Goal: Find specific page/section: Find specific page/section

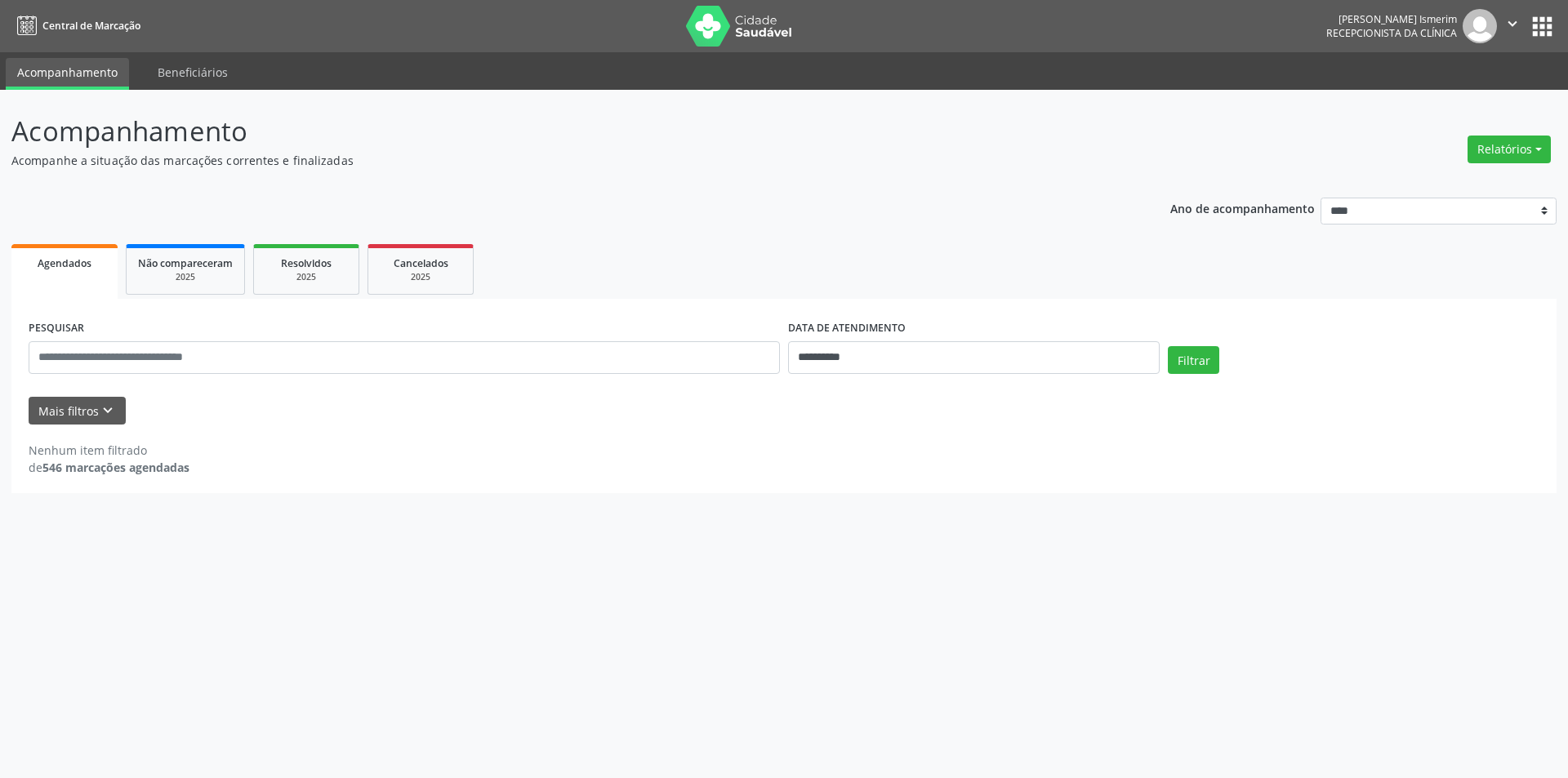
click at [1518, 143] on button "Relatórios" at bounding box center [1509, 150] width 84 height 28
click at [1460, 182] on link "Agendamentos" at bounding box center [1464, 184] width 175 height 23
select select "*"
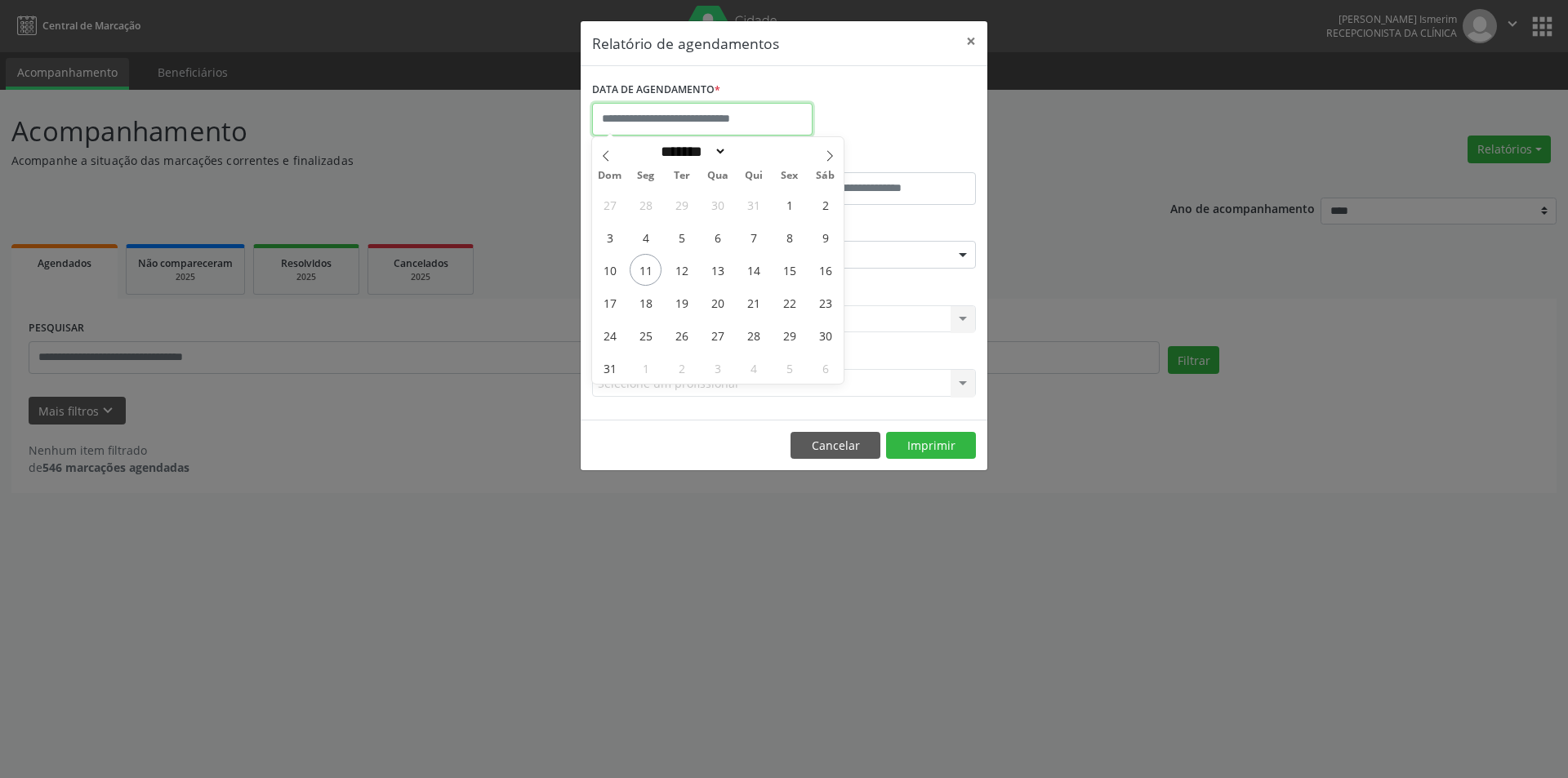
click at [728, 115] on input "text" at bounding box center [702, 118] width 221 height 32
click at [748, 264] on span "14" at bounding box center [753, 270] width 32 height 32
type input "**********"
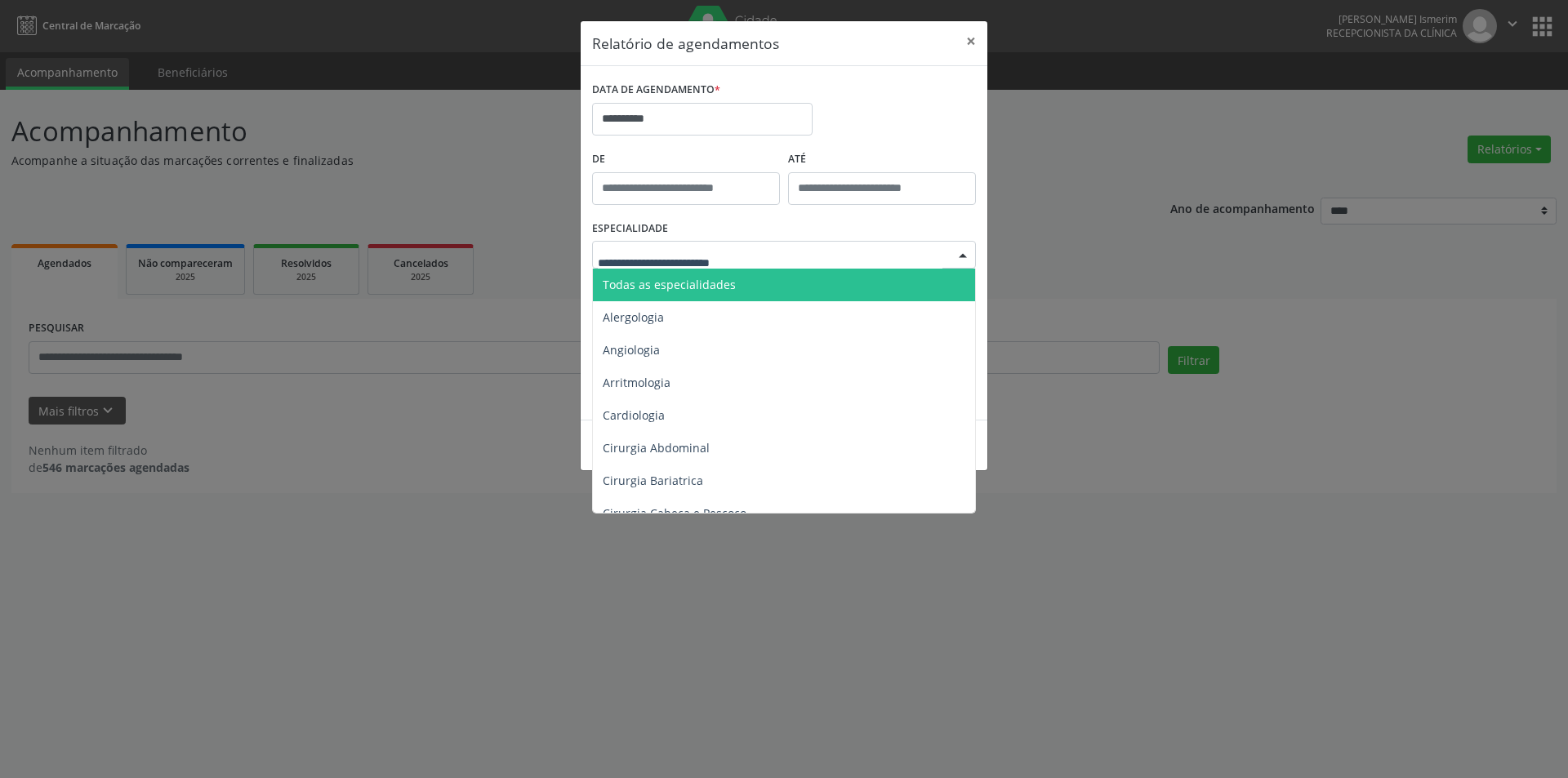
click at [759, 261] on div at bounding box center [784, 255] width 384 height 28
click at [759, 284] on span "Todas as especialidades" at bounding box center [785, 285] width 385 height 32
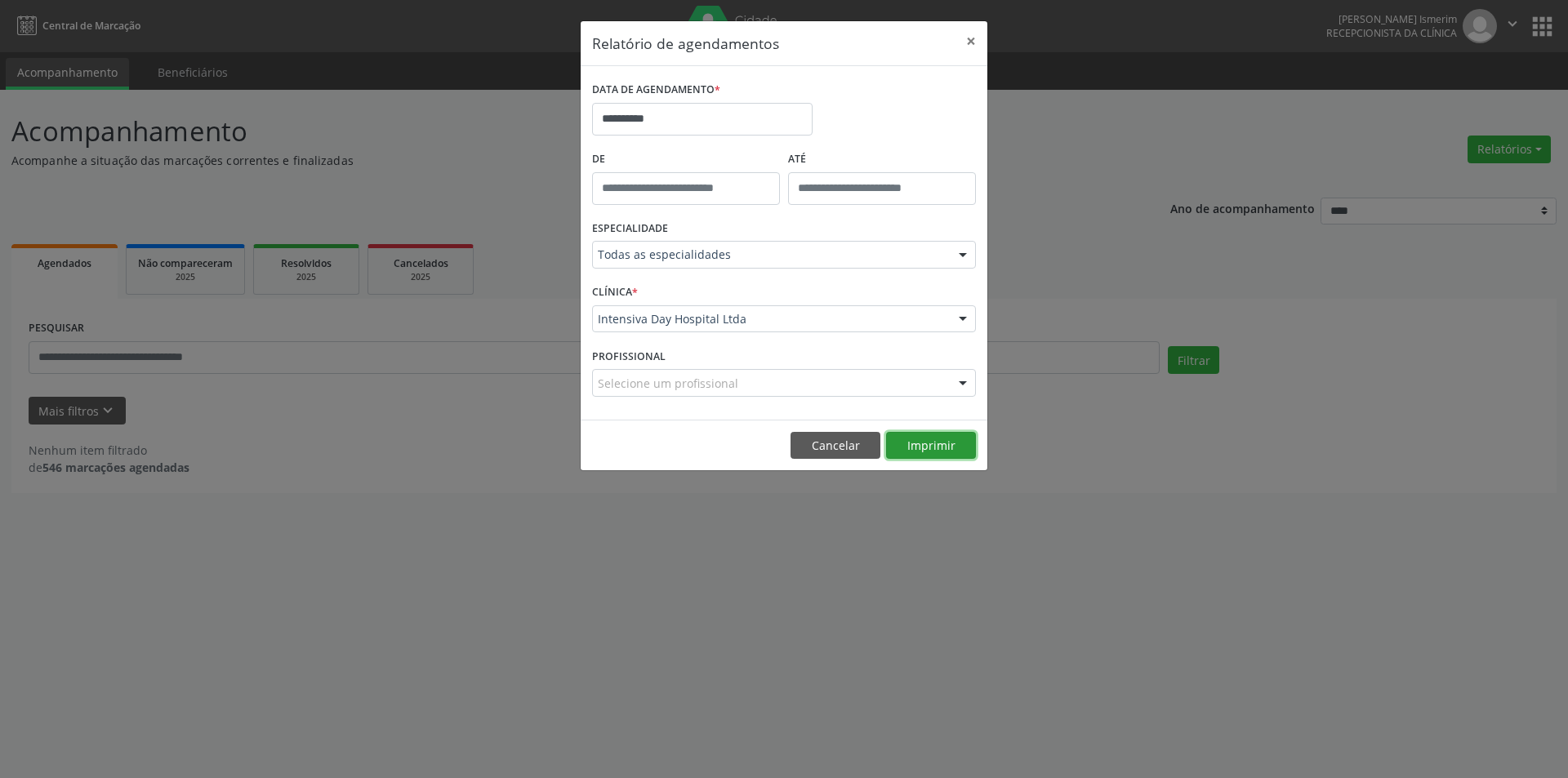
click at [944, 440] on button "Imprimir" at bounding box center [931, 446] width 90 height 28
